Goal: Book appointment/travel/reservation

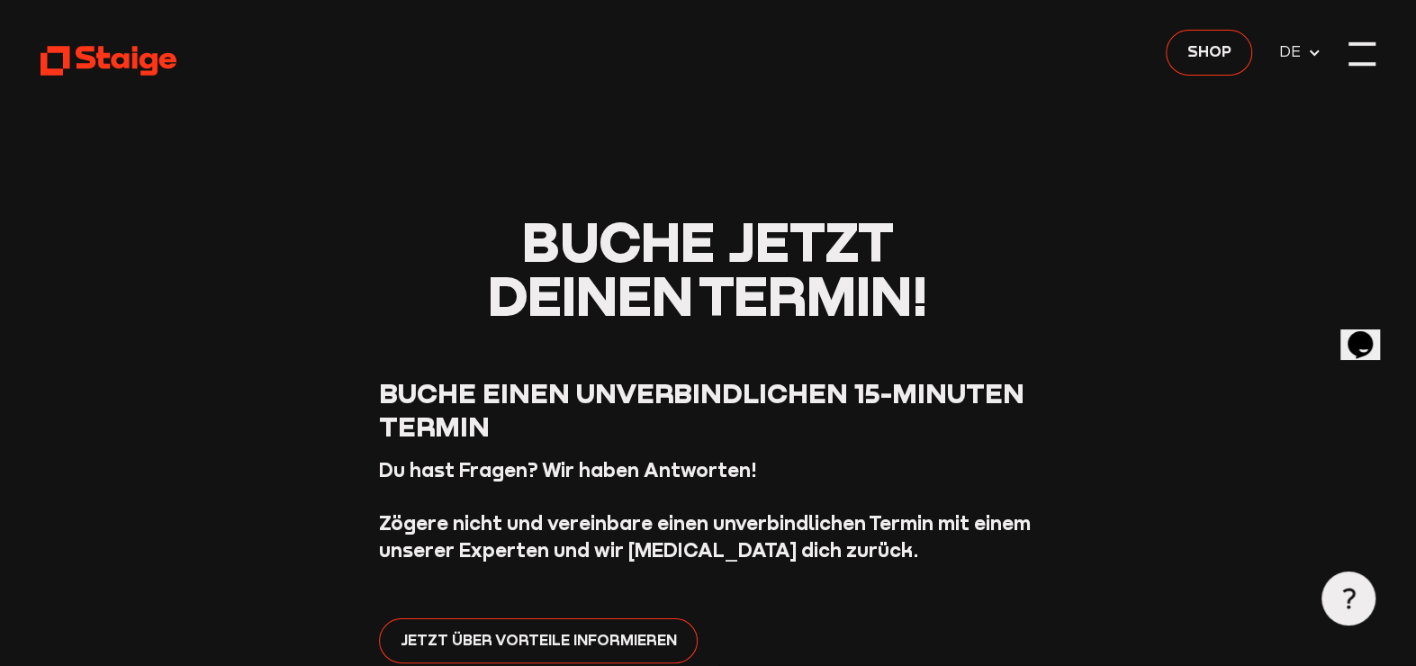
click at [1359, 49] on div at bounding box center [1362, 54] width 27 height 27
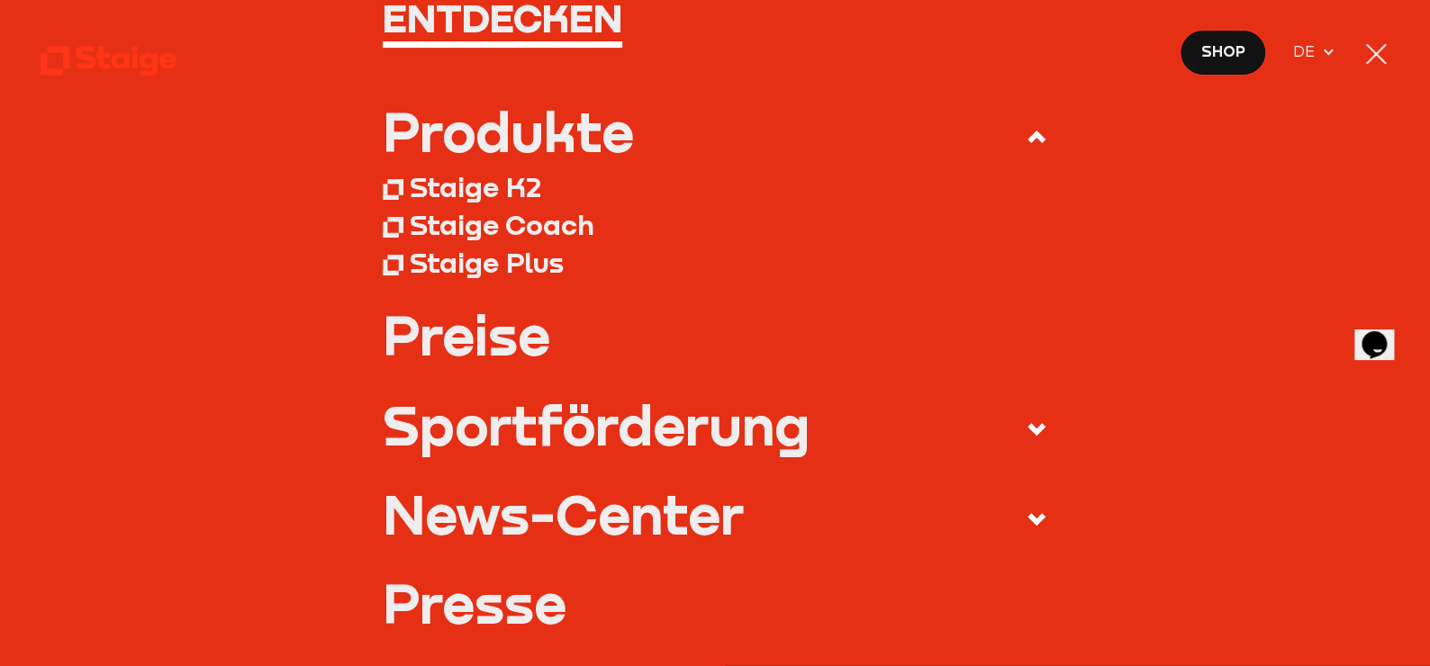
scroll to position [180, 0]
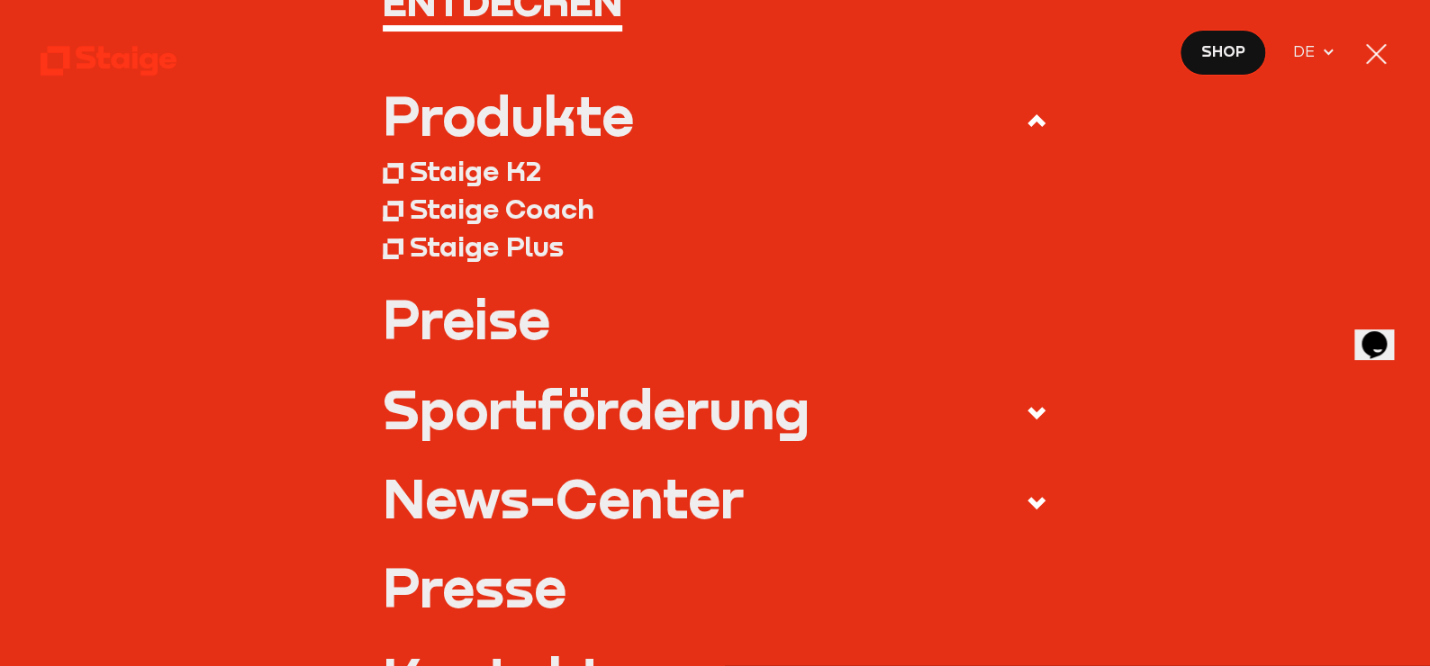
click at [474, 315] on link "Preise" at bounding box center [715, 320] width 664 height 54
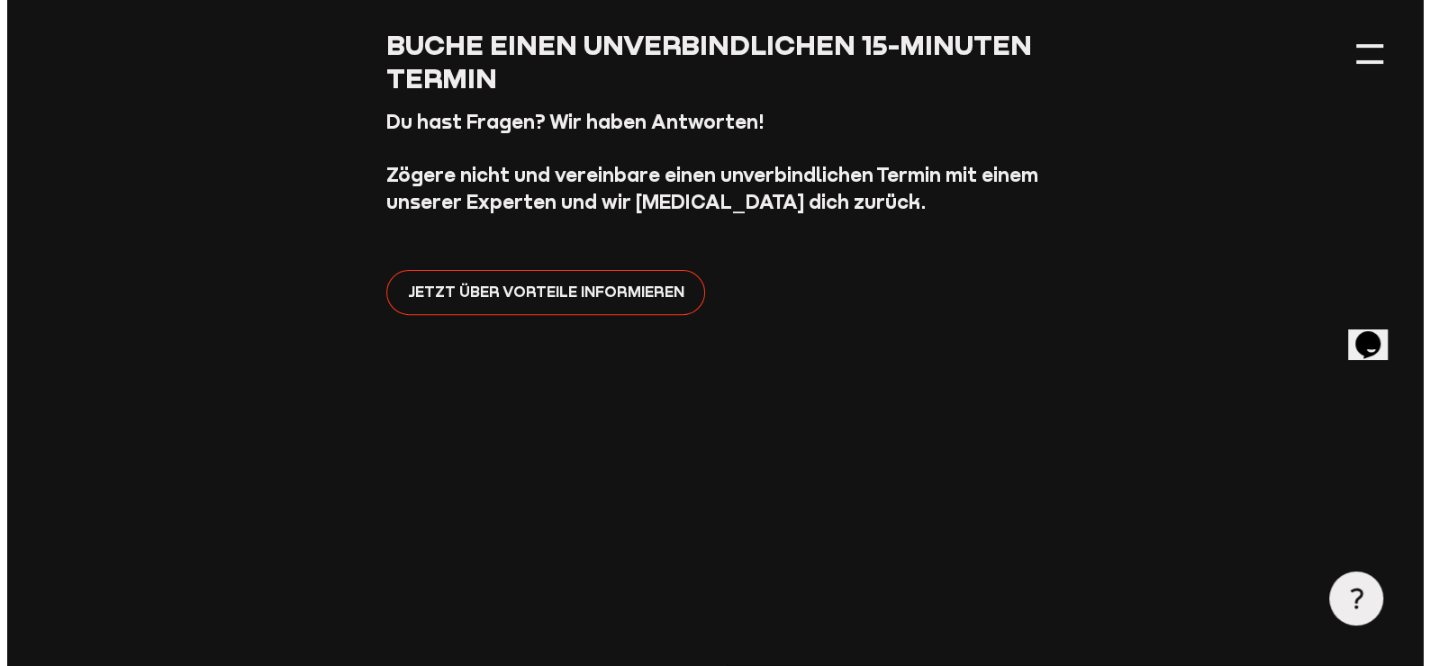
scroll to position [360, 0]
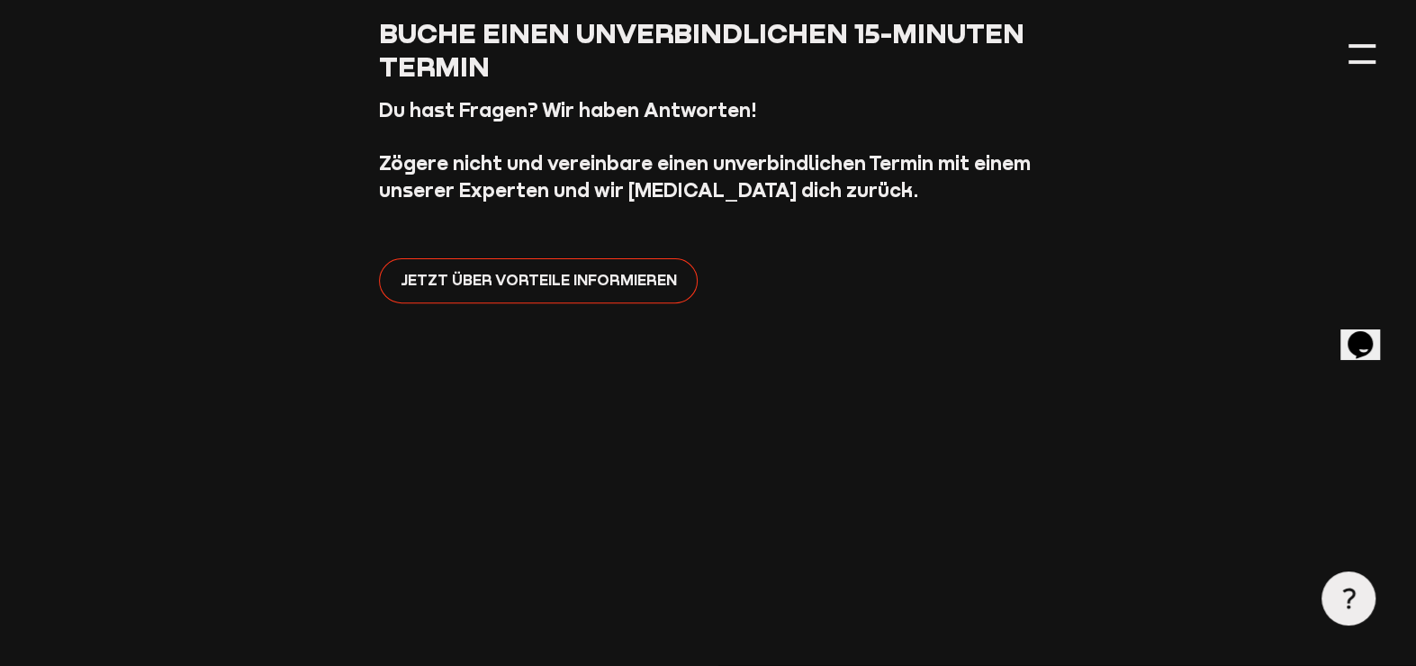
click at [1362, 56] on div at bounding box center [1362, 54] width 27 height 27
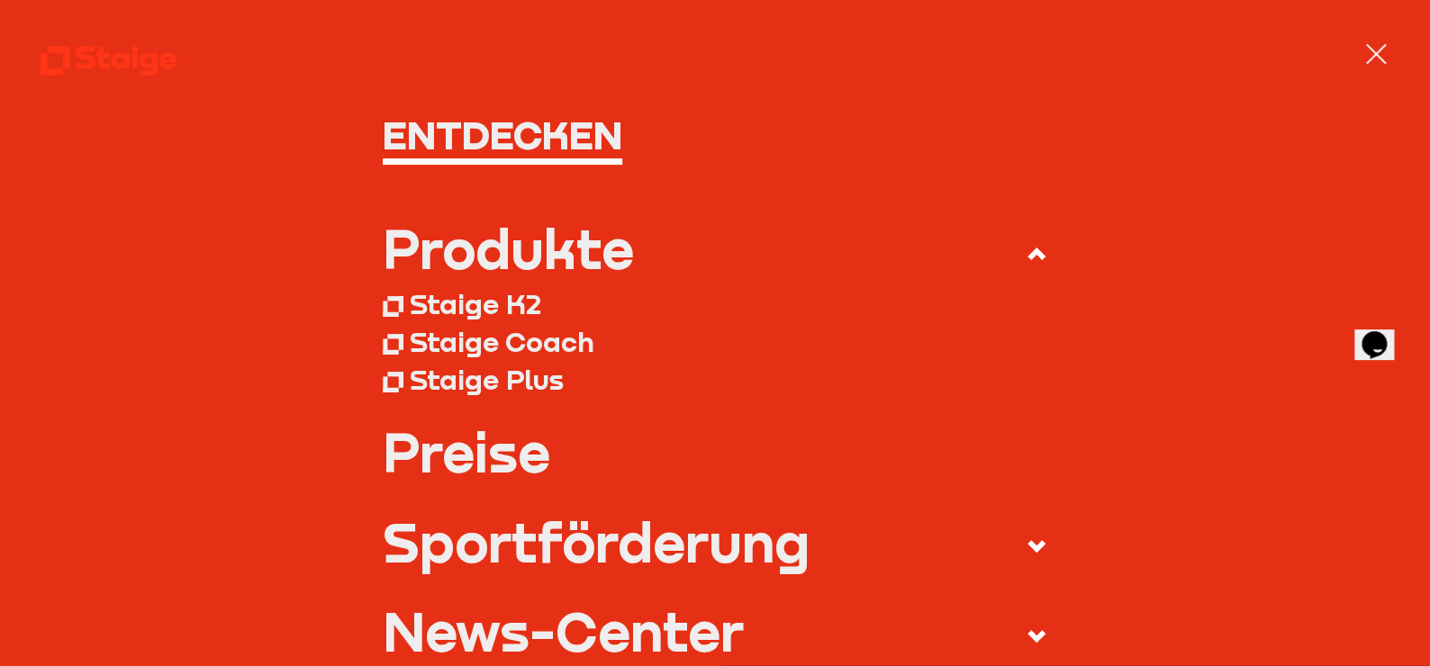
scroll to position [90, 0]
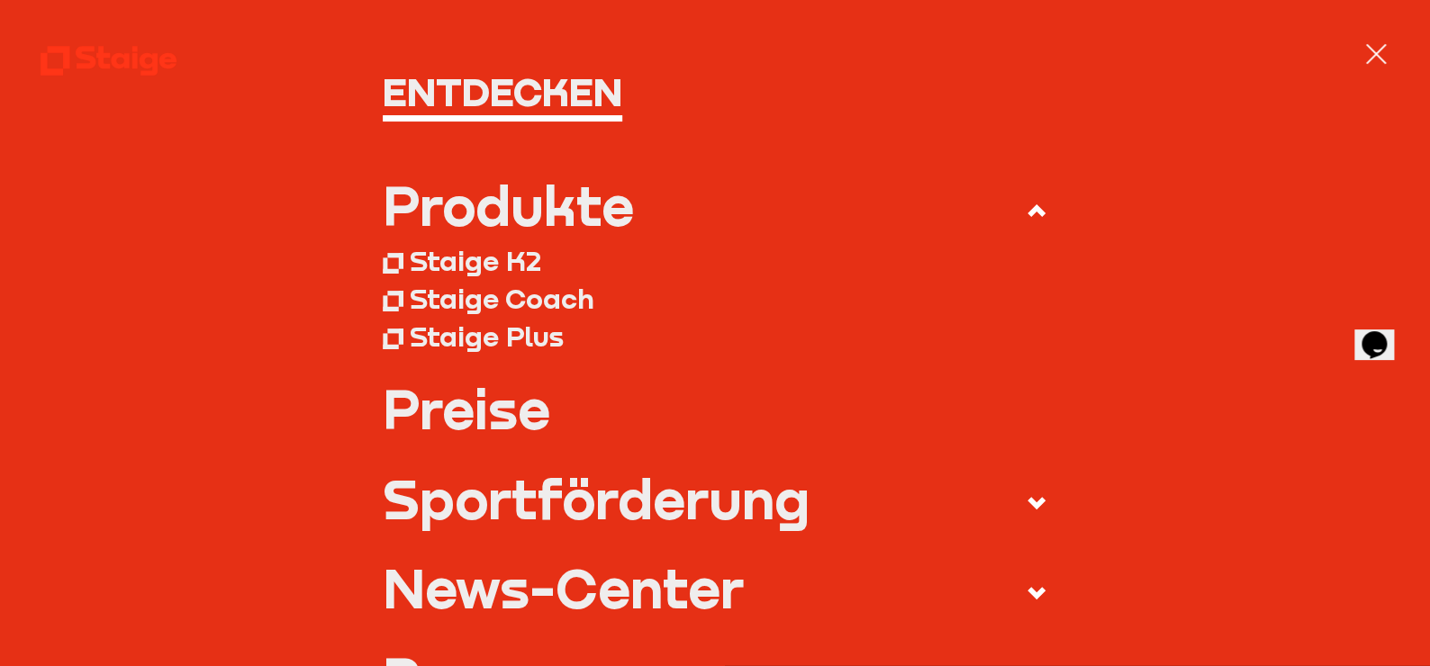
click at [1026, 506] on icon at bounding box center [1037, 503] width 22 height 22
click at [0, 0] on input "Sportförderung" at bounding box center [0, 0] width 0 height 0
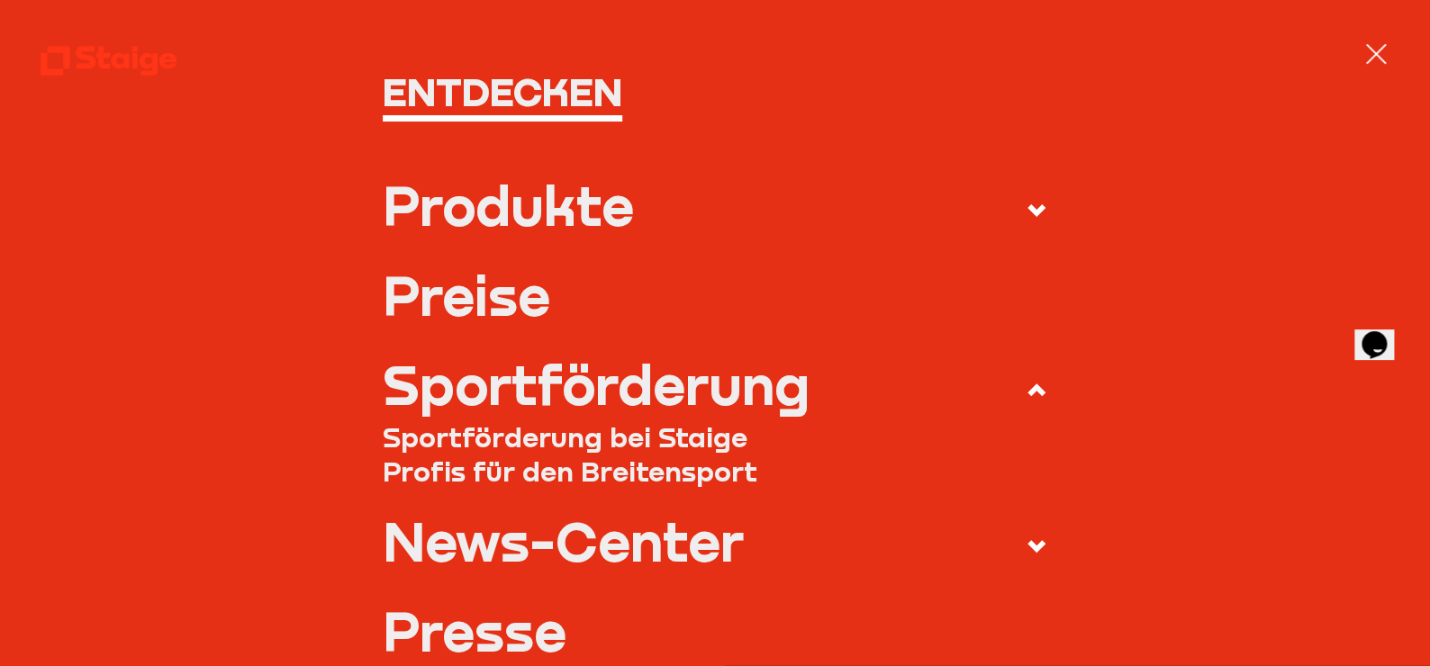
click at [595, 447] on link "Sportförderung bei Staige" at bounding box center [715, 436] width 664 height 33
